Goal: Transaction & Acquisition: Purchase product/service

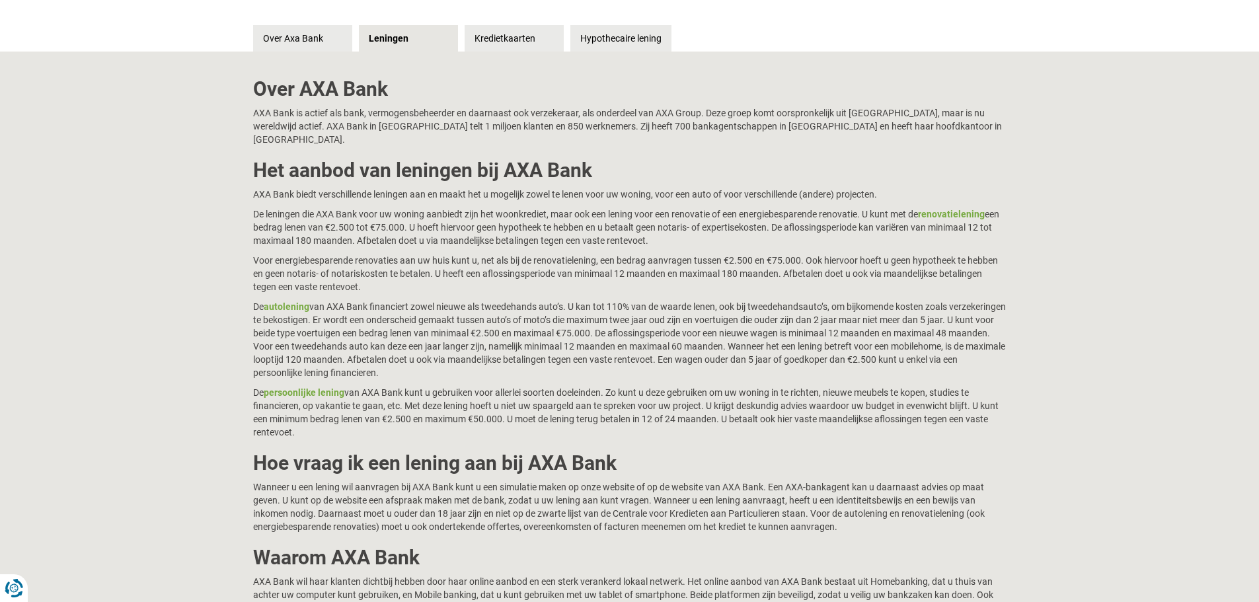
scroll to position [264, 0]
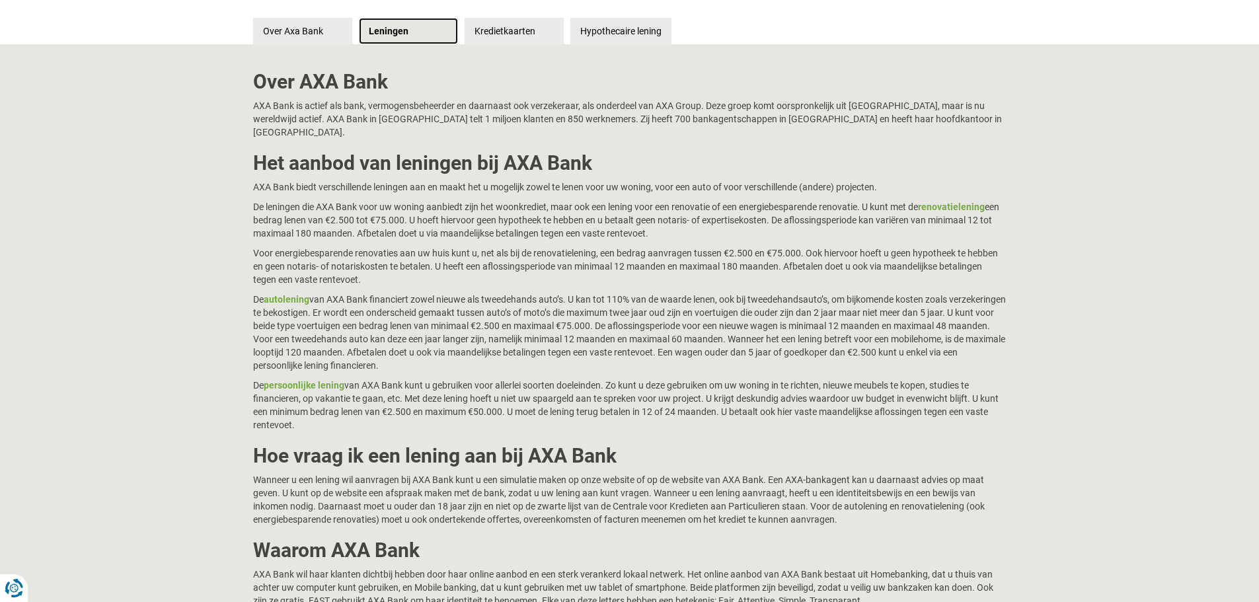
click at [389, 30] on link "Leningen" at bounding box center [408, 31] width 99 height 26
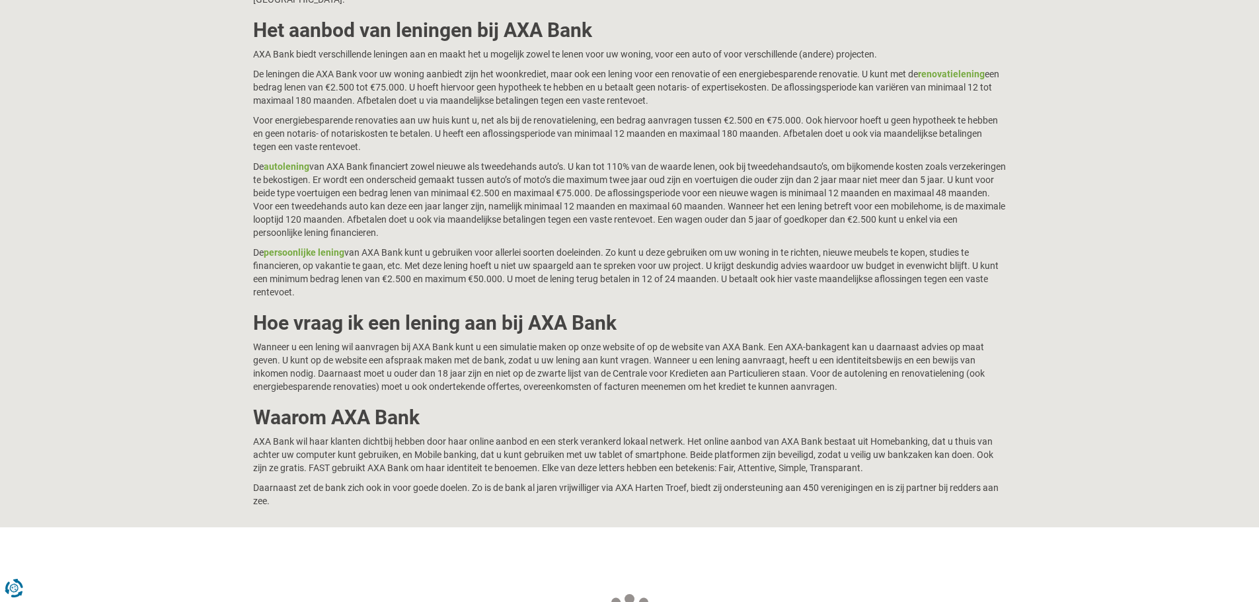
scroll to position [396, 0]
click at [288, 162] on link "autolening" at bounding box center [287, 167] width 46 height 11
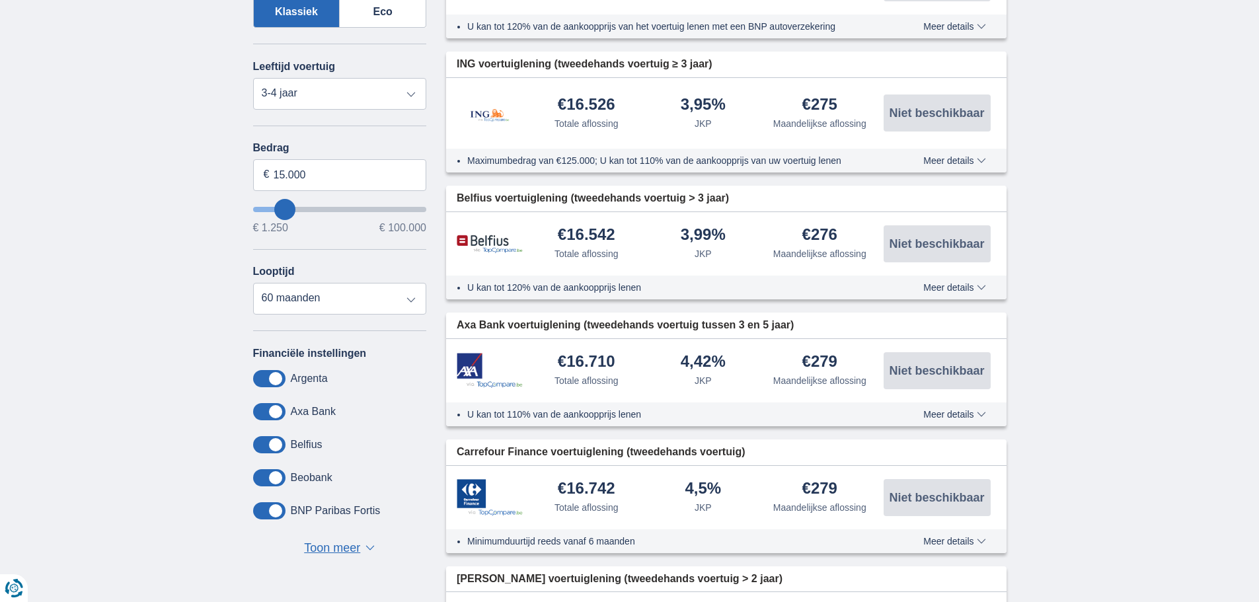
scroll to position [595, 0]
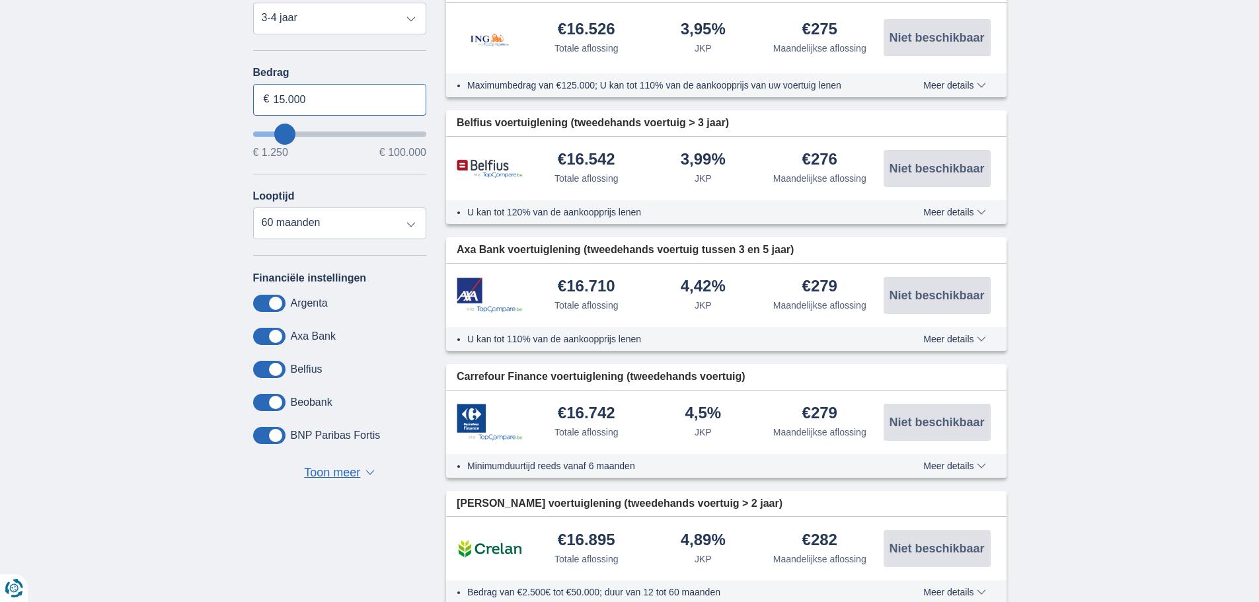
click at [309, 97] on input "15.000" at bounding box center [340, 100] width 174 height 32
type input "1"
type input "7.000"
type input "7250"
select select "42"
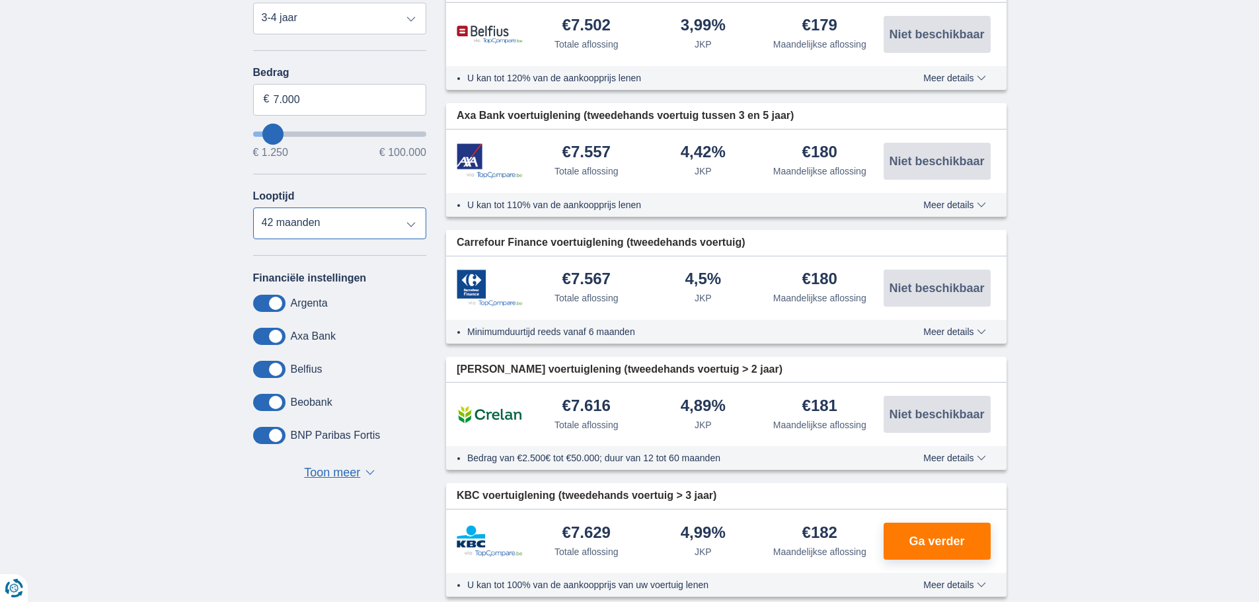
click at [253, 207] on select "12 maanden 18 maanden 24 maanden 30 maanden 36 maanden 42 maanden" at bounding box center [340, 223] width 174 height 32
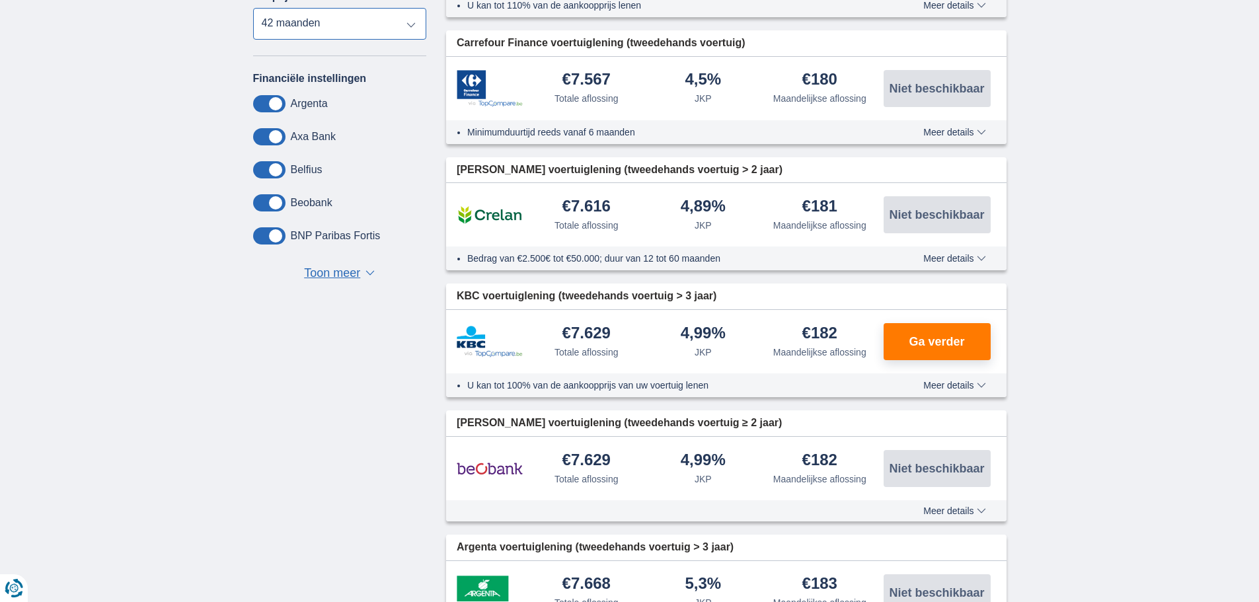
scroll to position [793, 0]
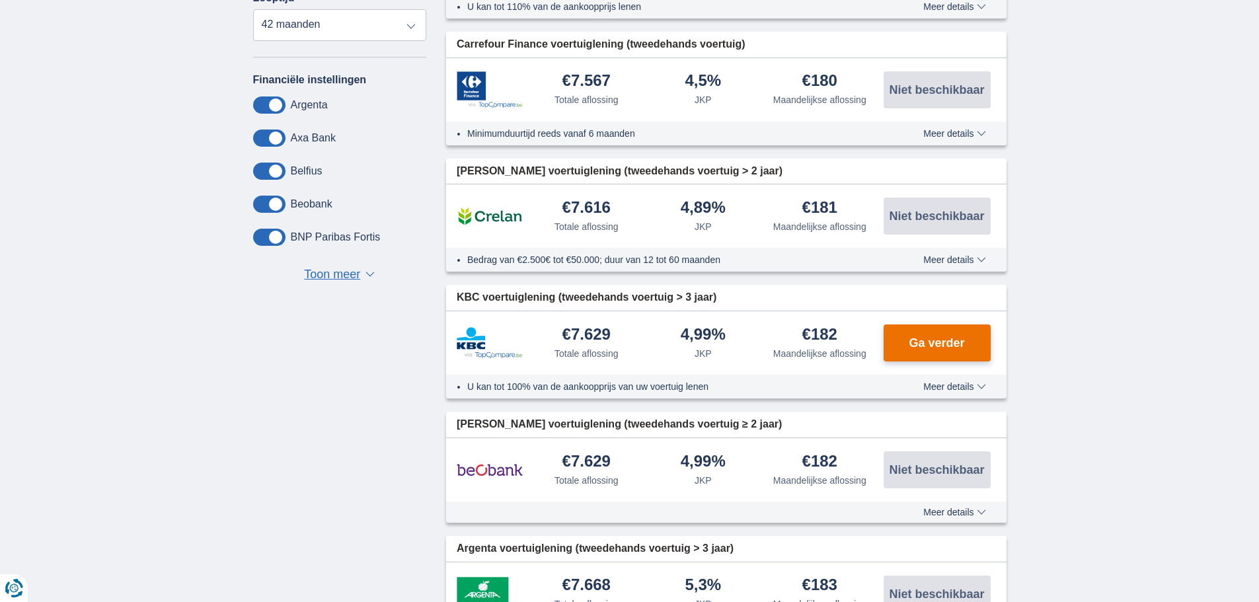
click at [928, 347] on span "Ga verder" at bounding box center [937, 343] width 56 height 12
